Goal: Information Seeking & Learning: Stay updated

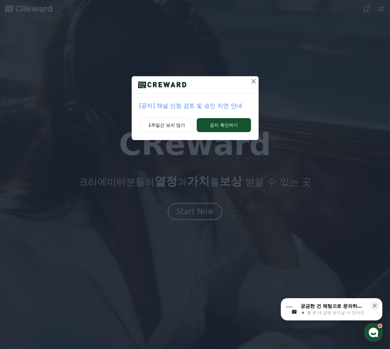
click at [257, 79] on icon at bounding box center [254, 81] width 8 height 8
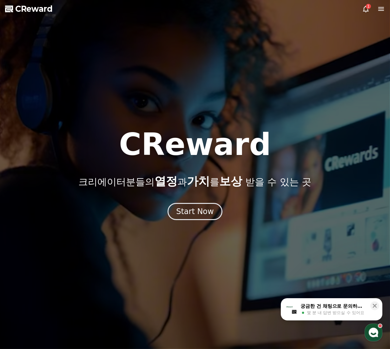
click at [379, 9] on icon at bounding box center [381, 9] width 6 height 4
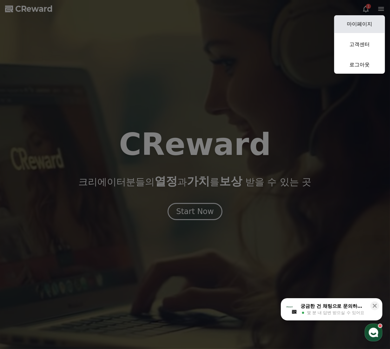
click at [372, 24] on link "마이페이지" at bounding box center [359, 24] width 51 height 18
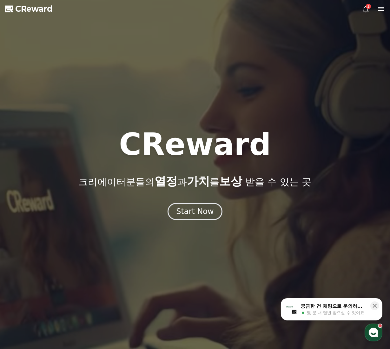
select select "**********"
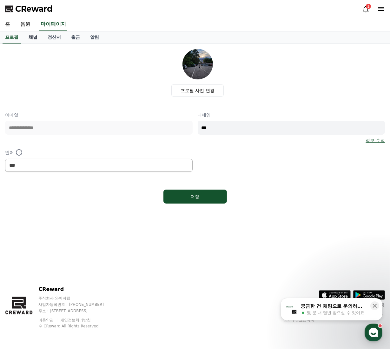
click at [38, 38] on link "채널" at bounding box center [32, 37] width 19 height 12
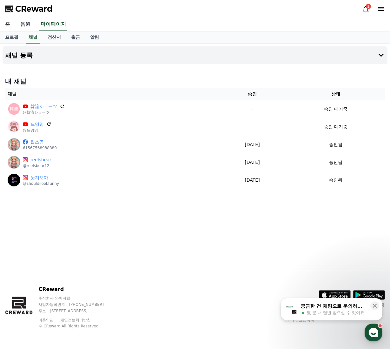
click at [27, 22] on link "음원" at bounding box center [25, 24] width 20 height 13
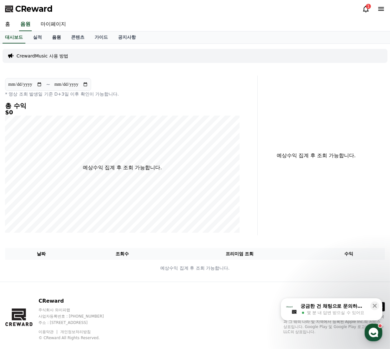
click at [61, 36] on link "음원" at bounding box center [56, 37] width 19 height 12
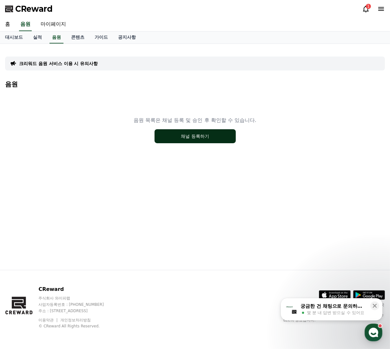
click at [204, 135] on button "채널 등록하기" at bounding box center [194, 136] width 81 height 14
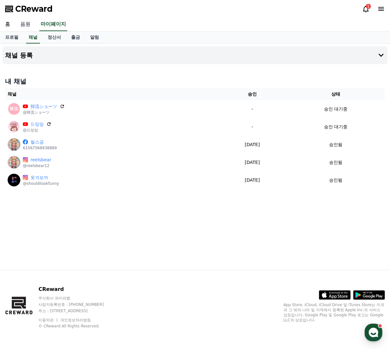
click at [23, 22] on link "음원" at bounding box center [25, 24] width 20 height 13
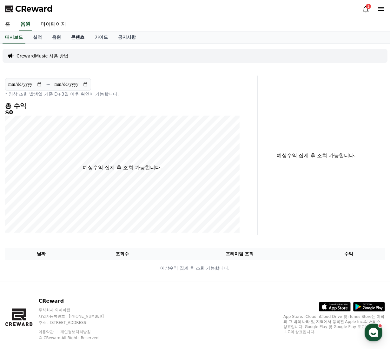
click at [80, 36] on link "콘텐츠" at bounding box center [77, 37] width 23 height 12
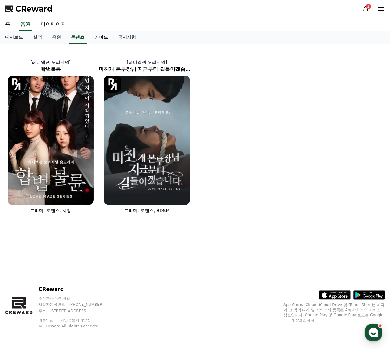
click at [99, 38] on link "가이드" at bounding box center [100, 37] width 23 height 12
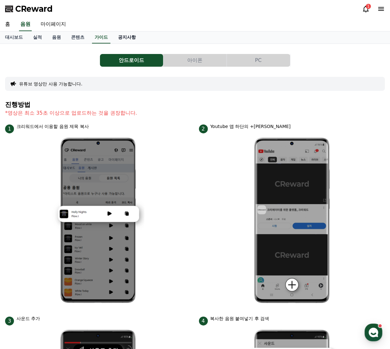
click at [122, 38] on link "공지사항" at bounding box center [127, 37] width 28 height 12
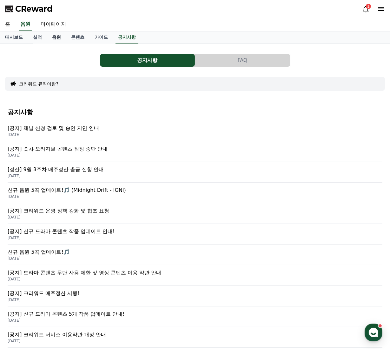
click at [56, 36] on link "음원" at bounding box center [56, 37] width 19 height 12
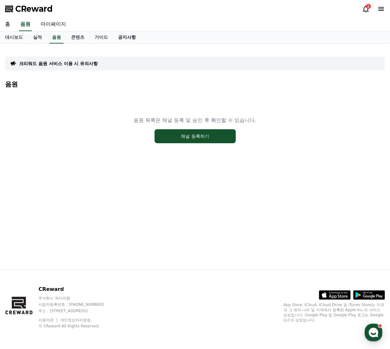
click at [127, 36] on link "공지사항" at bounding box center [127, 37] width 28 height 12
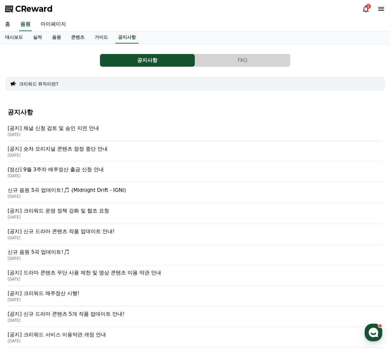
click at [79, 128] on p "[공지] 채널 신청 검토 및 승인 지연 안내" at bounding box center [195, 128] width 375 height 8
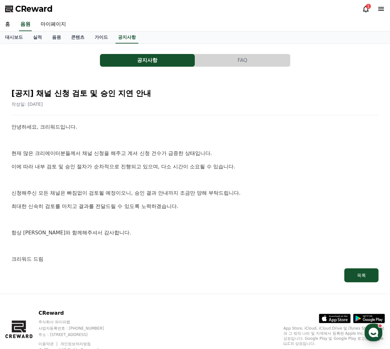
click at [364, 11] on icon at bounding box center [366, 9] width 6 height 7
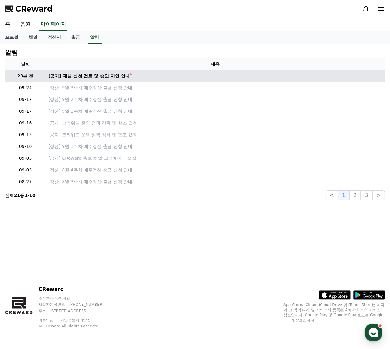
click at [74, 76] on div "[공지] 채널 신청 검토 및 승인 지연 안내" at bounding box center [89, 76] width 82 height 7
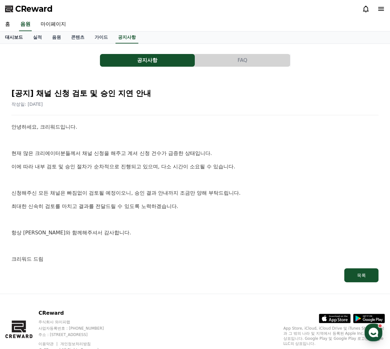
click at [7, 38] on link "대시보드" at bounding box center [14, 37] width 28 height 12
